Goal: Navigation & Orientation: Find specific page/section

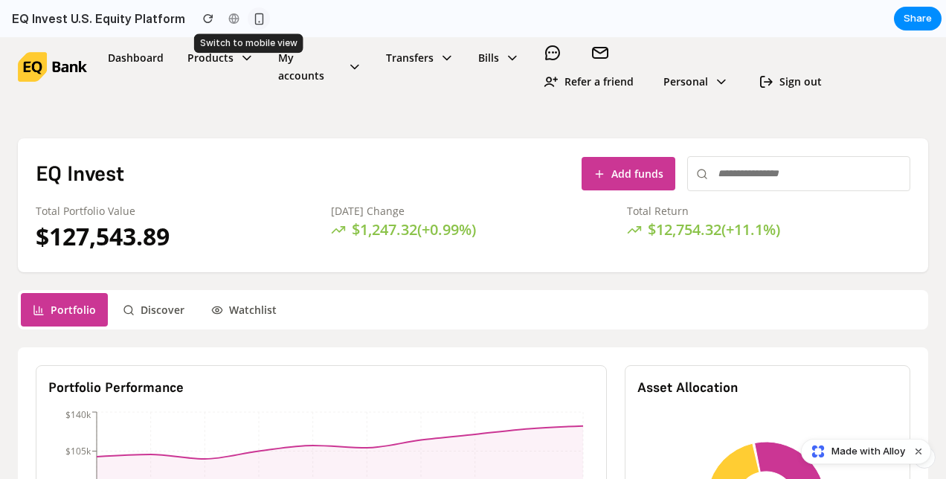
click at [253, 13] on div "button" at bounding box center [259, 19] width 13 height 13
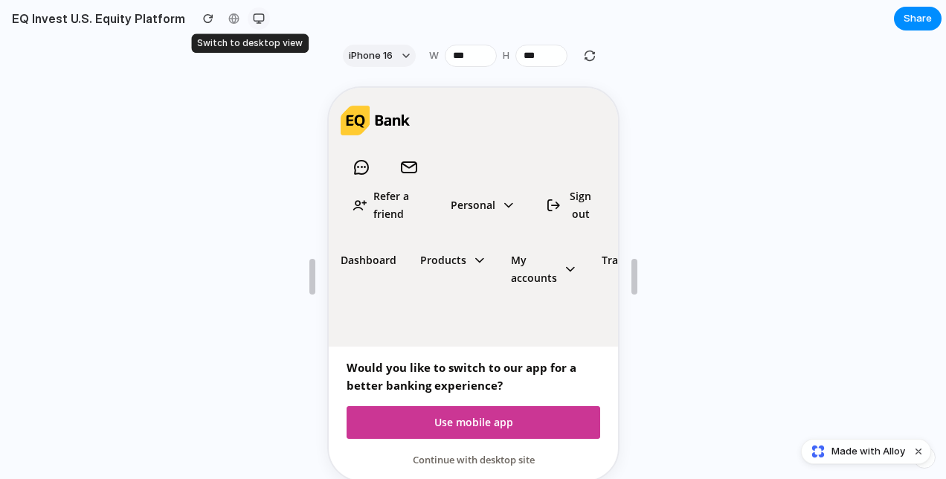
click at [253, 17] on div "button" at bounding box center [259, 19] width 12 height 12
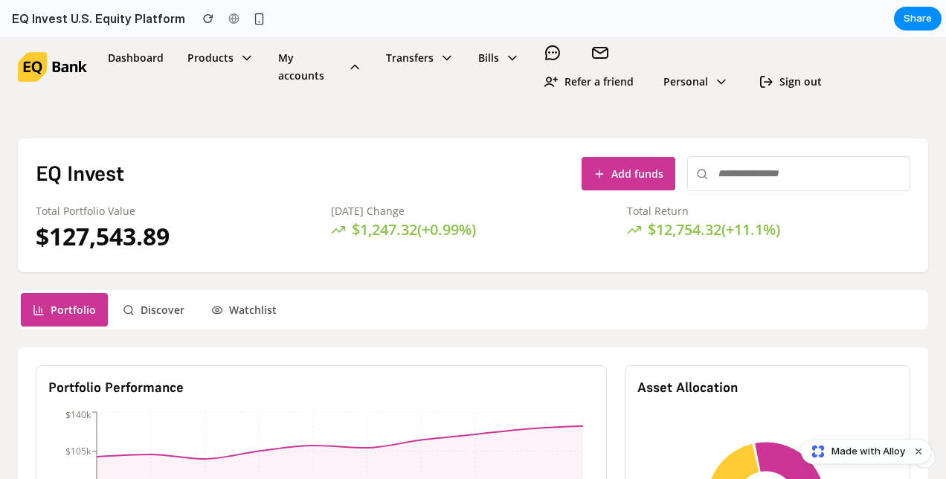
click at [350, 69] on icon at bounding box center [354, 67] width 15 height 18
click at [242, 58] on icon at bounding box center [247, 58] width 15 height 18
drag, startPoint x: 207, startPoint y: 158, endPoint x: 687, endPoint y: 100, distance: 484.1
drag, startPoint x: 687, startPoint y: 100, endPoint x: 792, endPoint y: 122, distance: 106.5
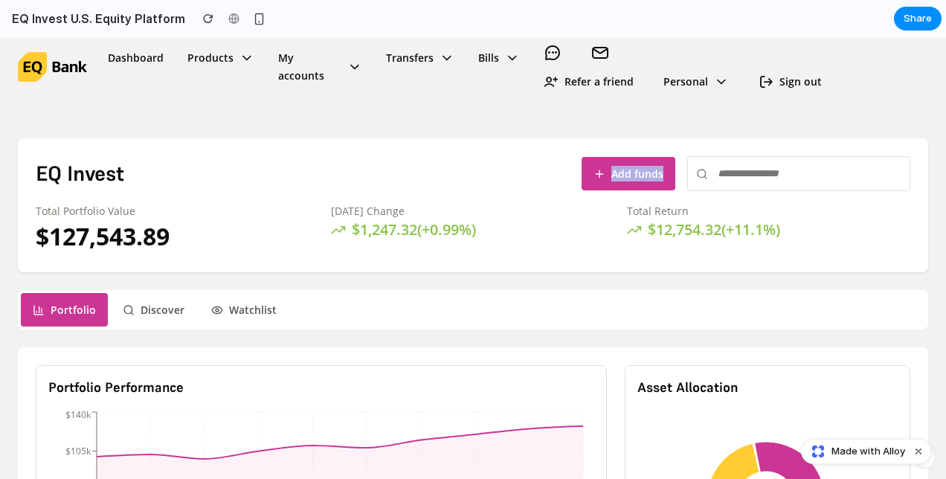
click at [473, 196] on div "EQ Invest Add funds Total Portfolio Value $ 127,543.89 [DATE] Change $ 1,247.32…" at bounding box center [473, 205] width 911 height 134
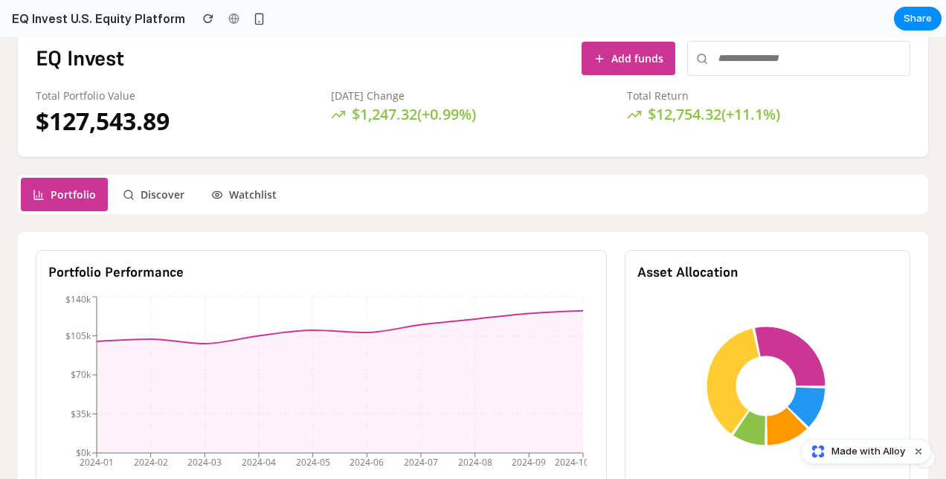
scroll to position [116, 0]
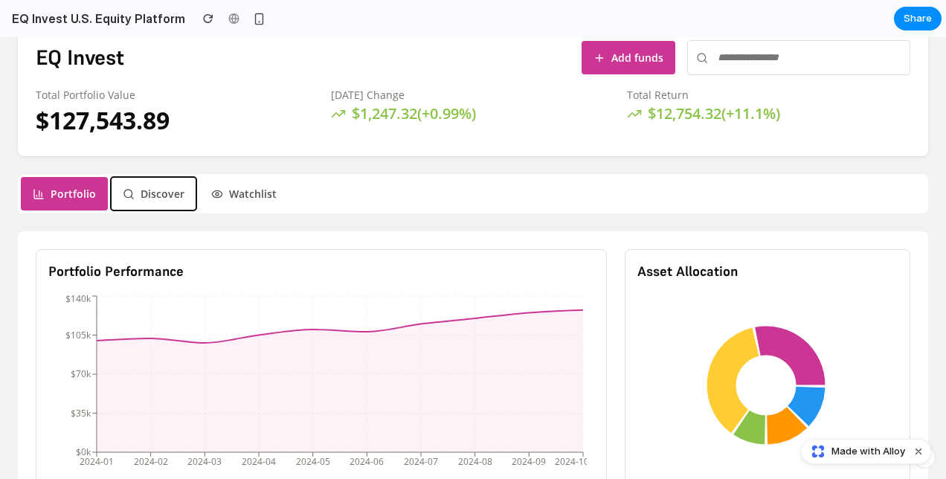
click at [164, 191] on button "Discover" at bounding box center [154, 193] width 86 height 33
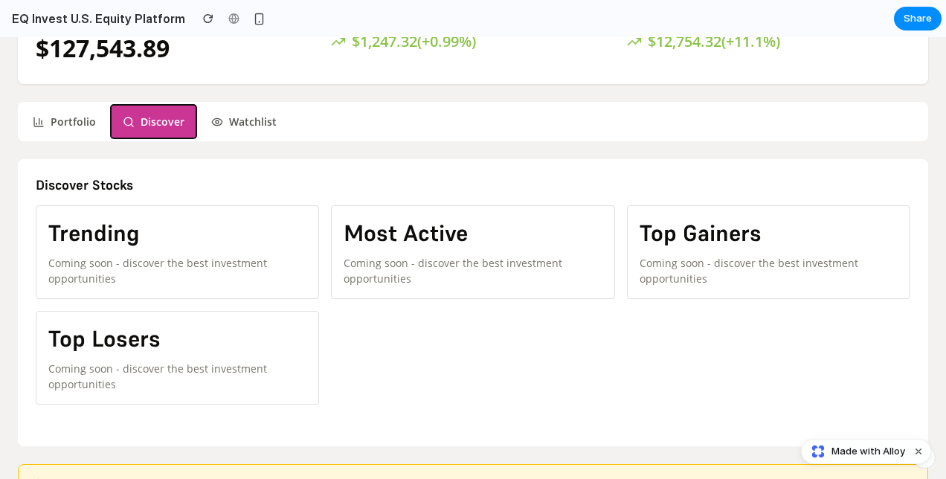
scroll to position [189, 0]
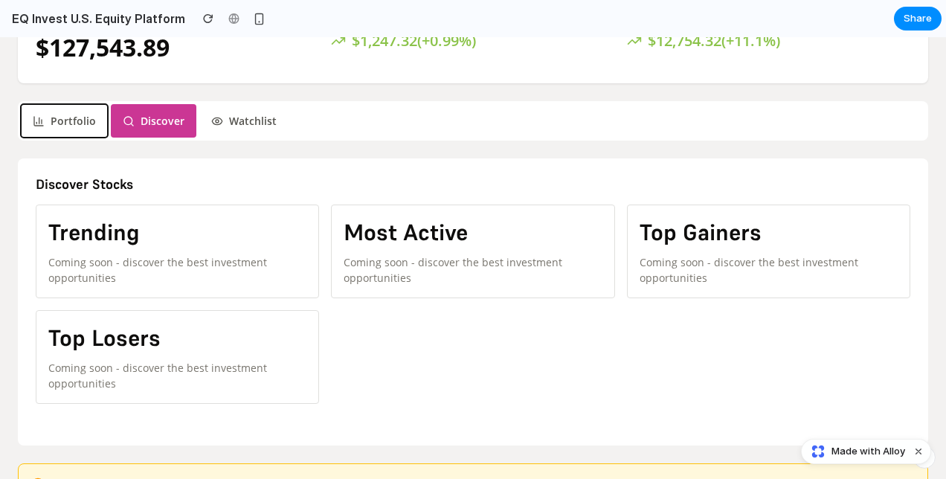
click at [72, 120] on button "Portfolio" at bounding box center [64, 120] width 87 height 33
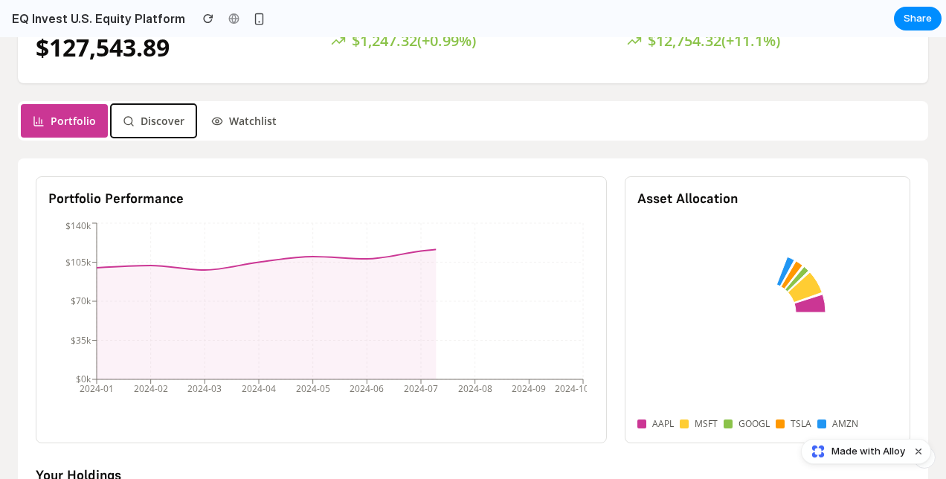
click at [154, 117] on button "Discover" at bounding box center [154, 120] width 86 height 33
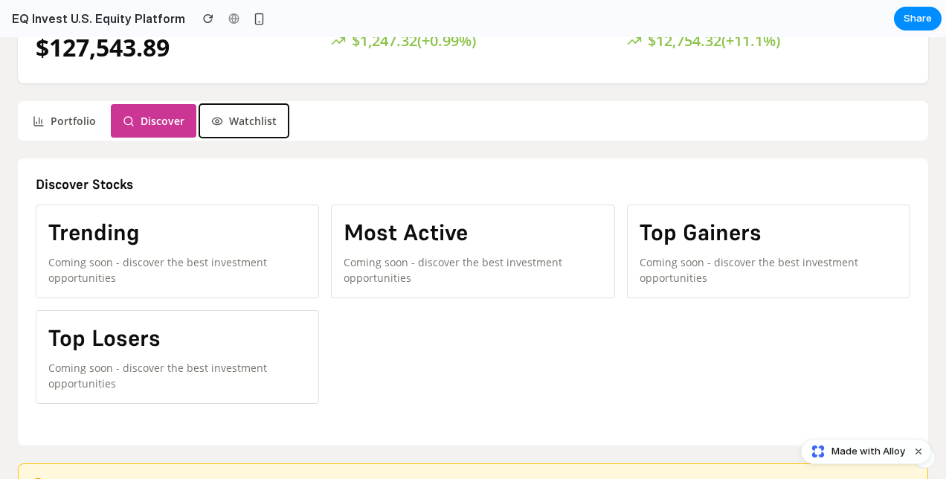
click at [248, 116] on button "Watchlist" at bounding box center [243, 120] width 89 height 33
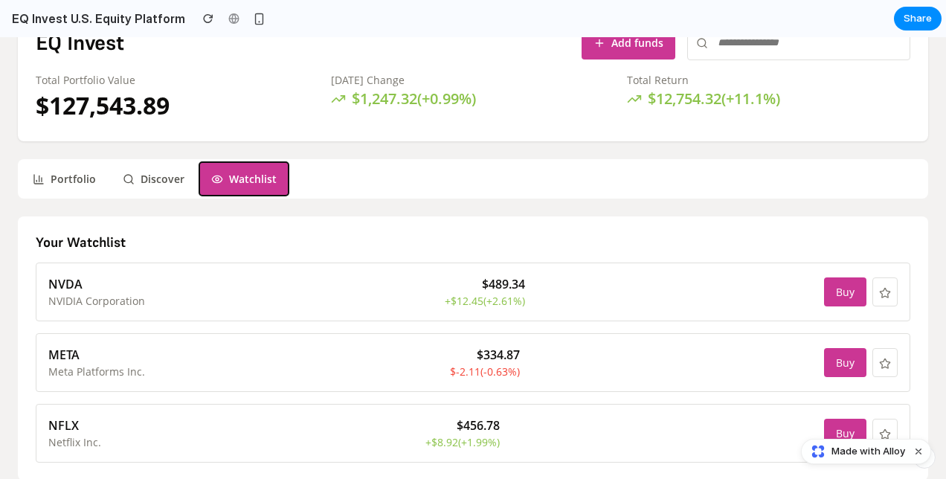
scroll to position [130, 0]
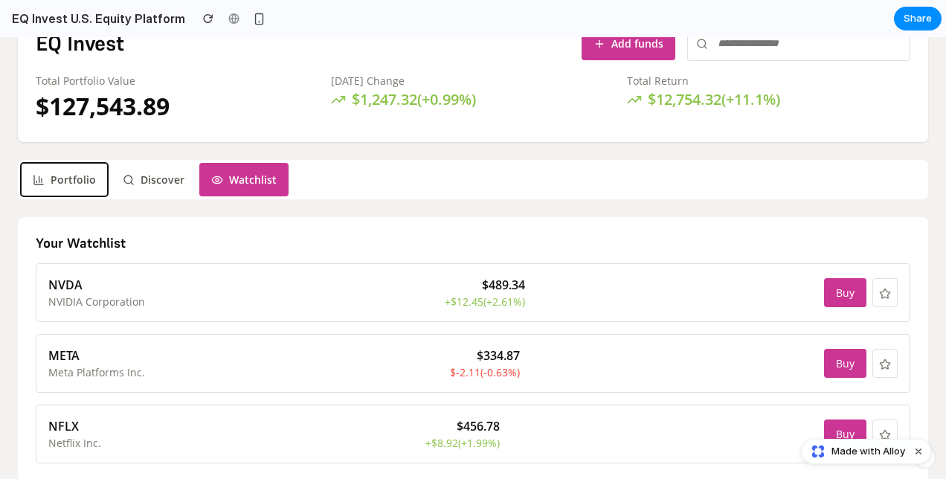
click at [78, 171] on button "Portfolio" at bounding box center [64, 179] width 87 height 33
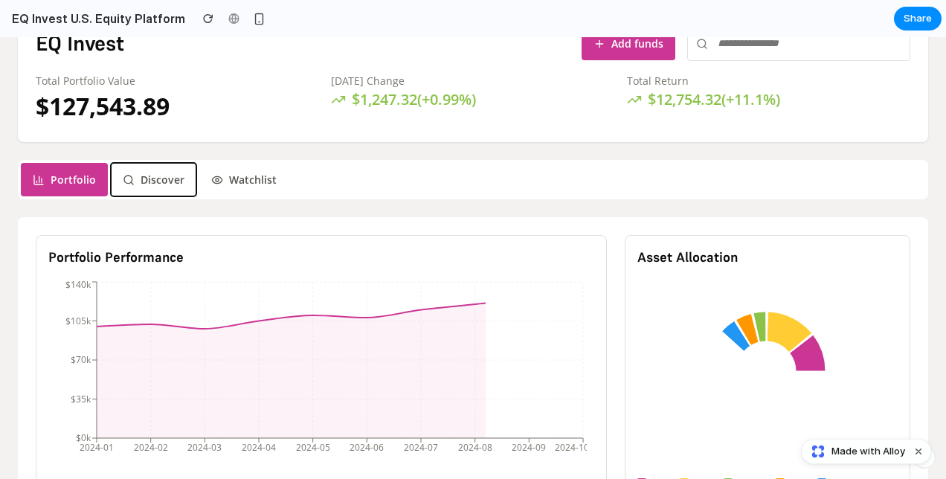
click at [153, 185] on button "Discover" at bounding box center [154, 179] width 86 height 33
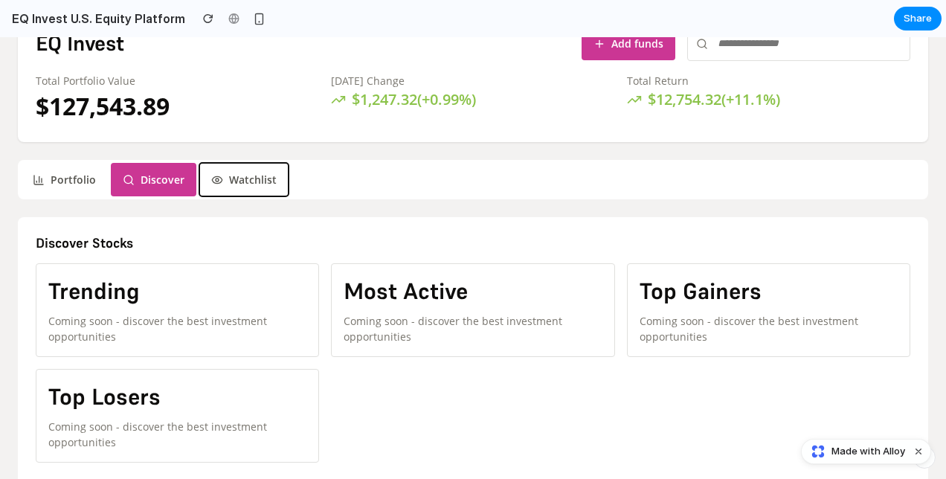
click at [240, 180] on button "Watchlist" at bounding box center [243, 179] width 89 height 33
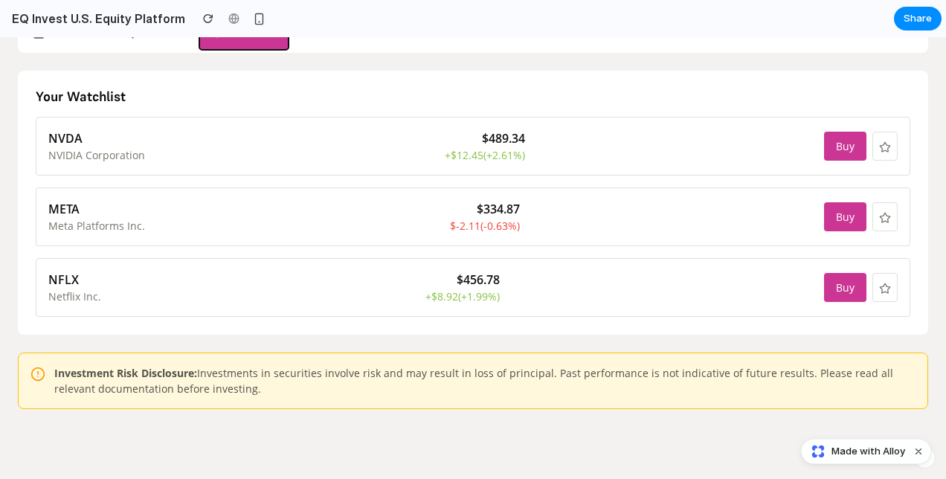
scroll to position [184, 0]
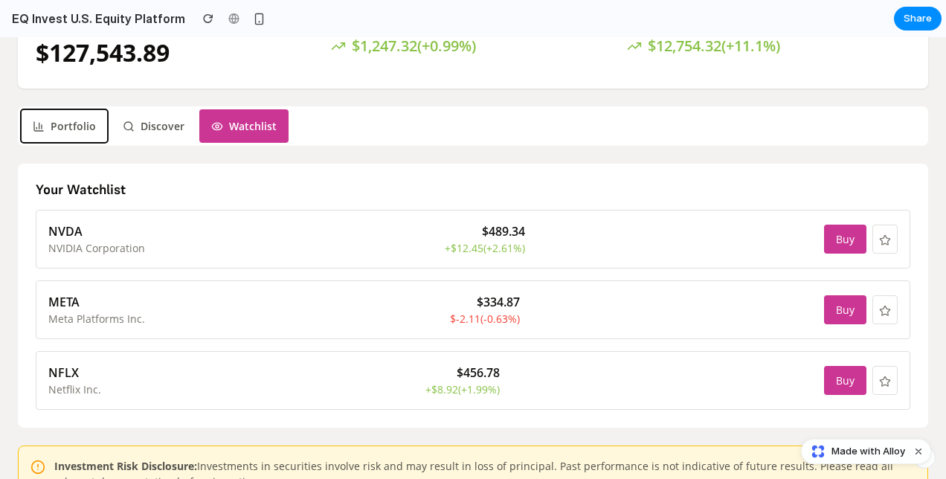
click at [65, 119] on button "Portfolio" at bounding box center [64, 125] width 87 height 33
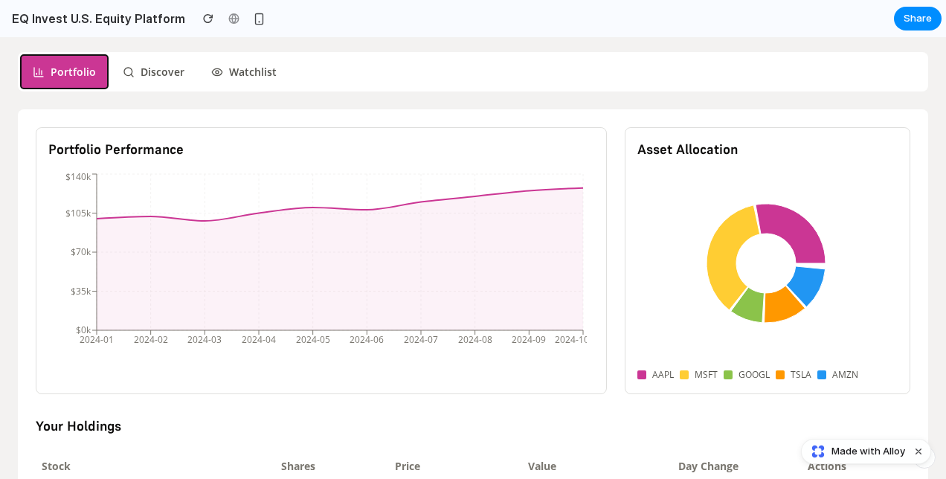
scroll to position [0, 0]
